Goal: Task Accomplishment & Management: Manage account settings

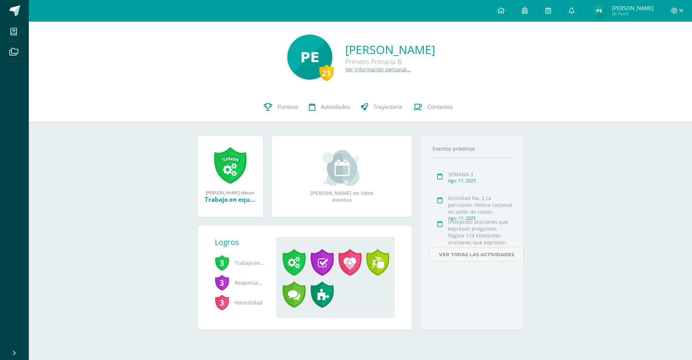
click at [638, 7] on span "[PERSON_NAME]" at bounding box center [632, 7] width 41 height 7
click at [643, 5] on span "[PERSON_NAME]" at bounding box center [632, 7] width 41 height 7
click at [642, 12] on span "Paolo Javier Mi Perfil" at bounding box center [632, 11] width 41 height 12
click at [626, 12] on span "Mi Perfil" at bounding box center [632, 14] width 41 height 6
